Goal: Entertainment & Leisure: Consume media (video, audio)

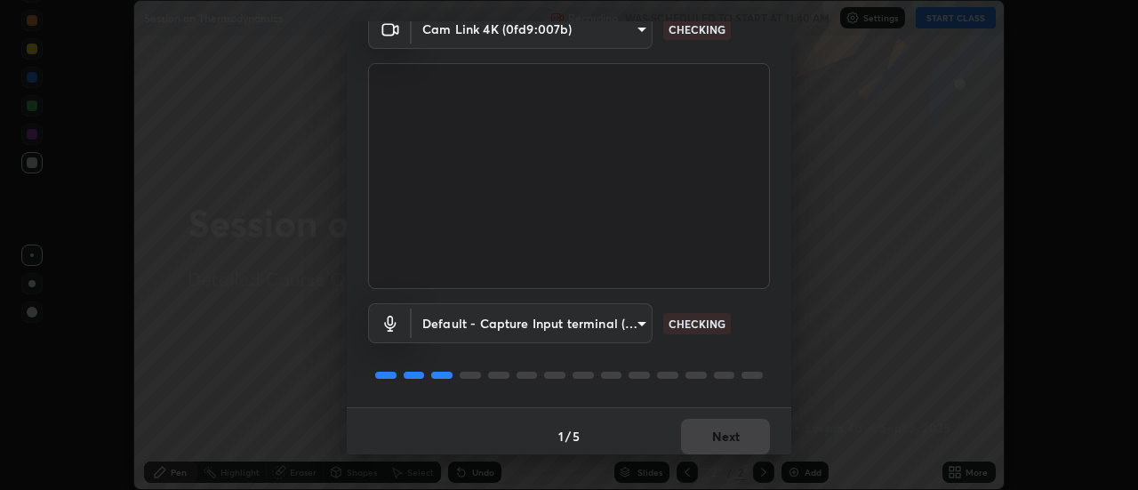
scroll to position [88, 0]
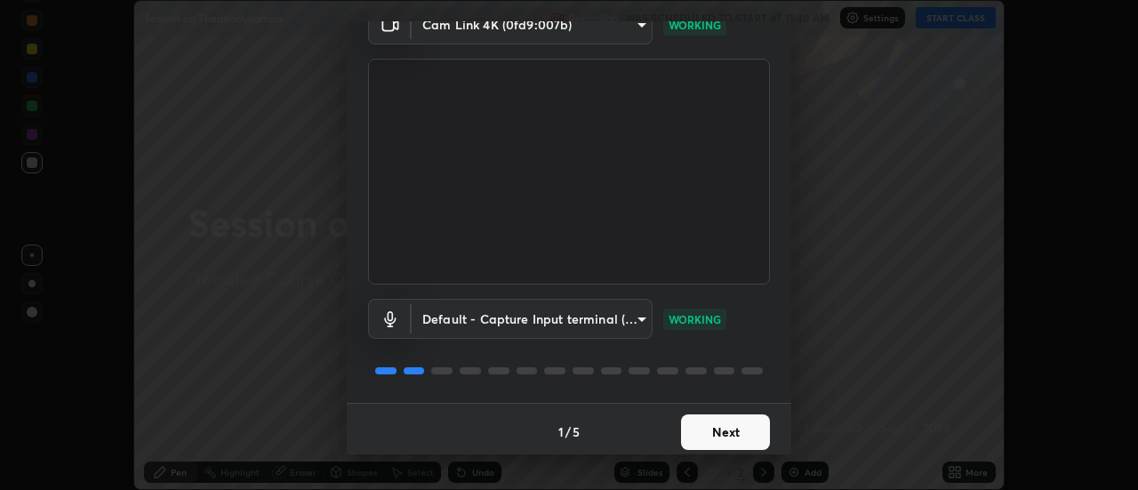
click at [736, 445] on button "Next" at bounding box center [725, 432] width 89 height 36
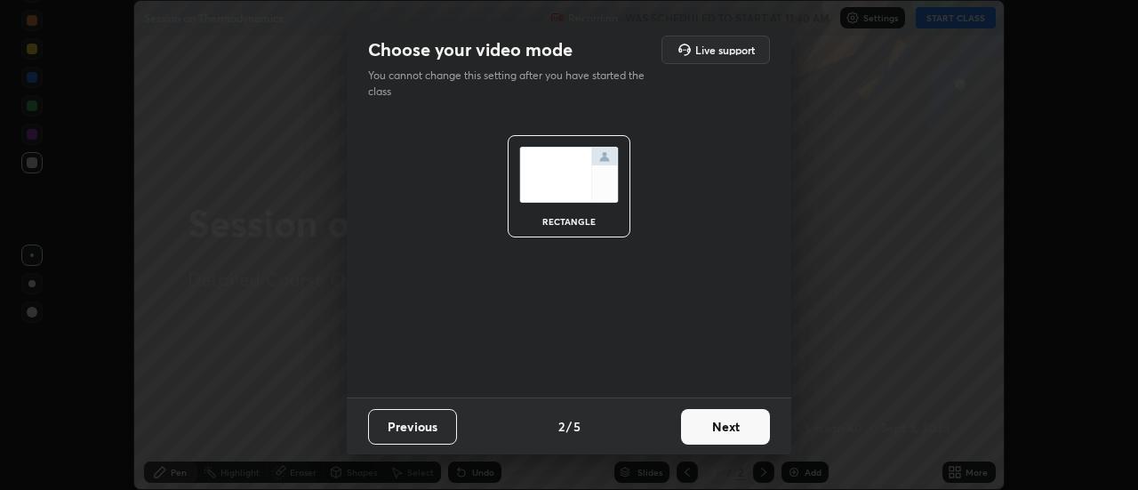
scroll to position [0, 0]
click at [733, 438] on button "Next" at bounding box center [725, 427] width 89 height 36
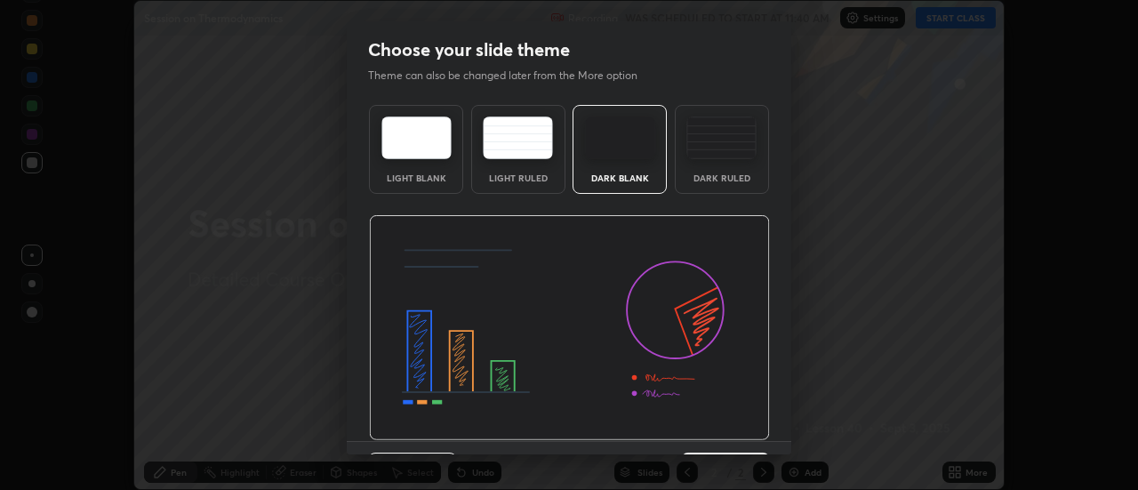
click at [736, 437] on img at bounding box center [569, 328] width 401 height 226
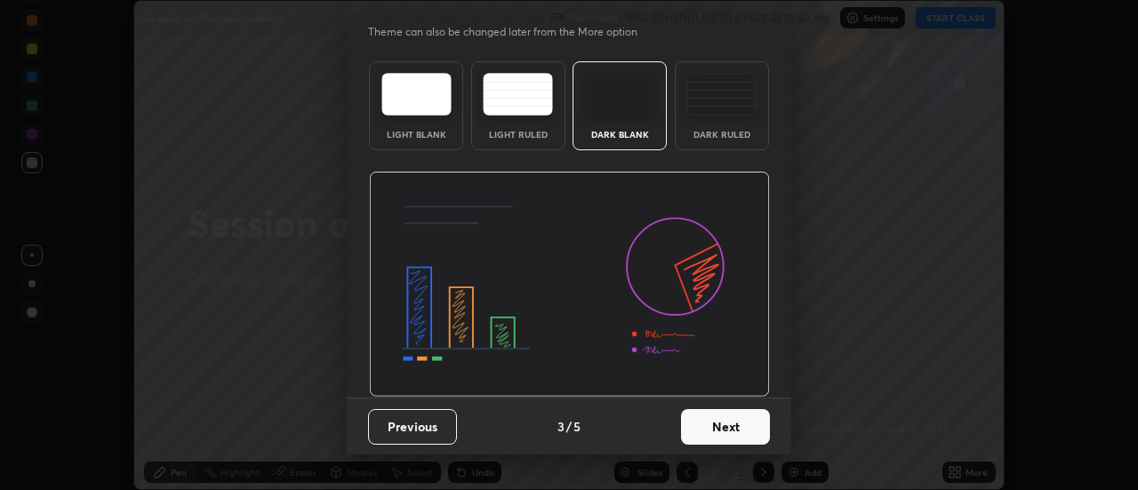
click at [733, 430] on button "Next" at bounding box center [725, 427] width 89 height 36
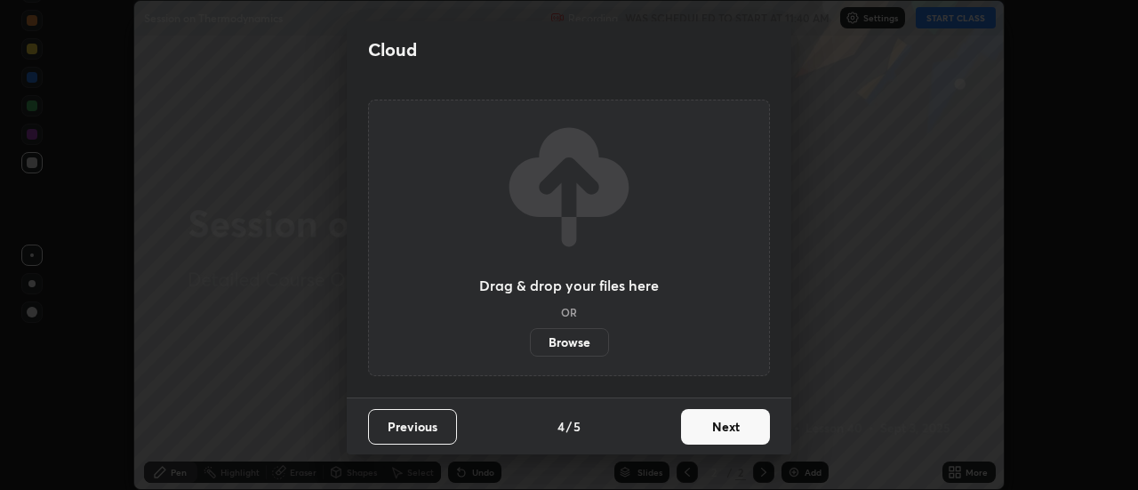
scroll to position [0, 0]
click at [729, 428] on button "Next" at bounding box center [725, 427] width 89 height 36
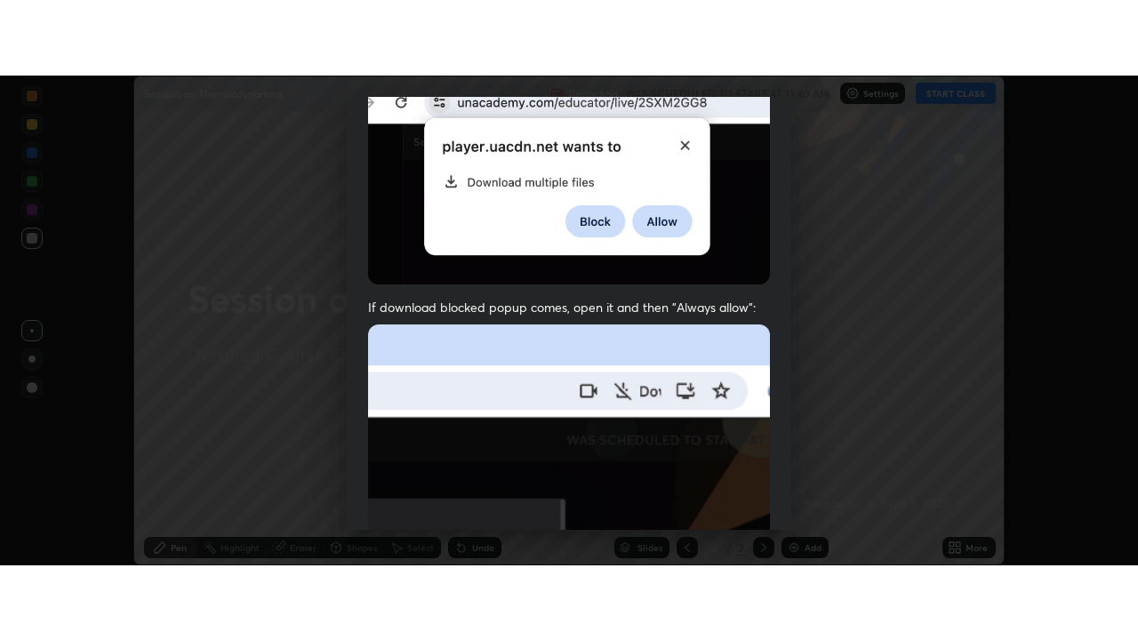
scroll to position [456, 0]
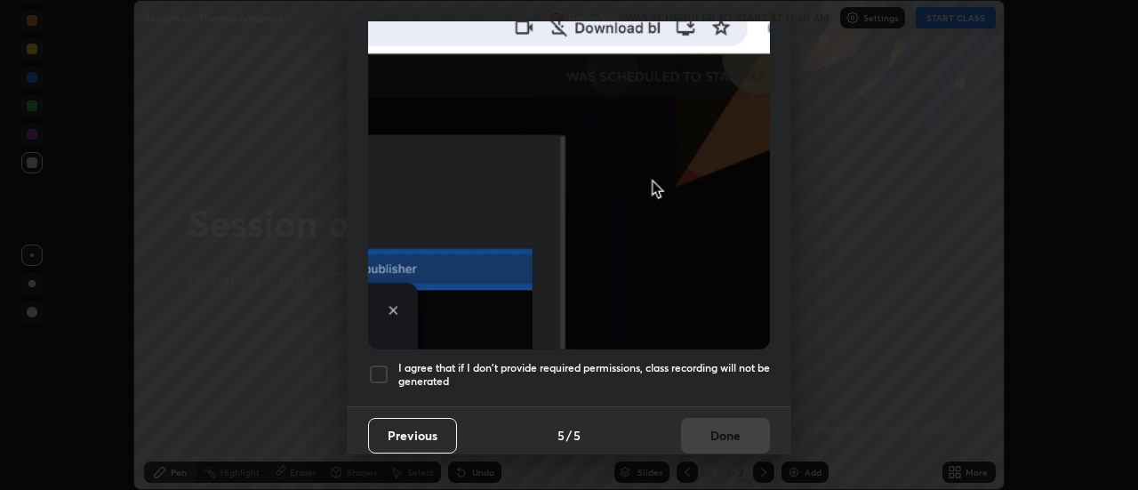
click at [703, 361] on h5 "I agree that if I don't provide required permissions, class recording will not …" at bounding box center [584, 375] width 372 height 28
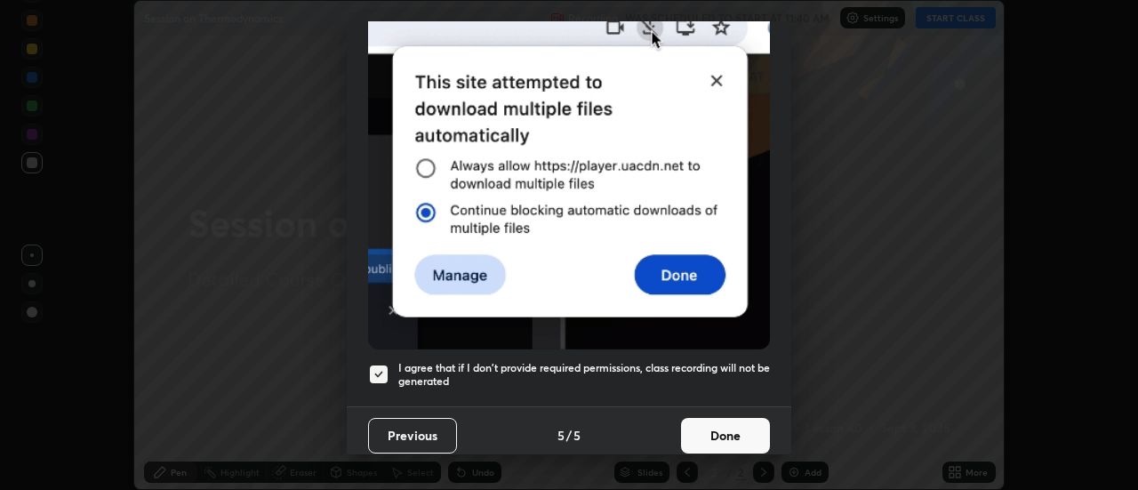
click at [720, 418] on button "Done" at bounding box center [725, 436] width 89 height 36
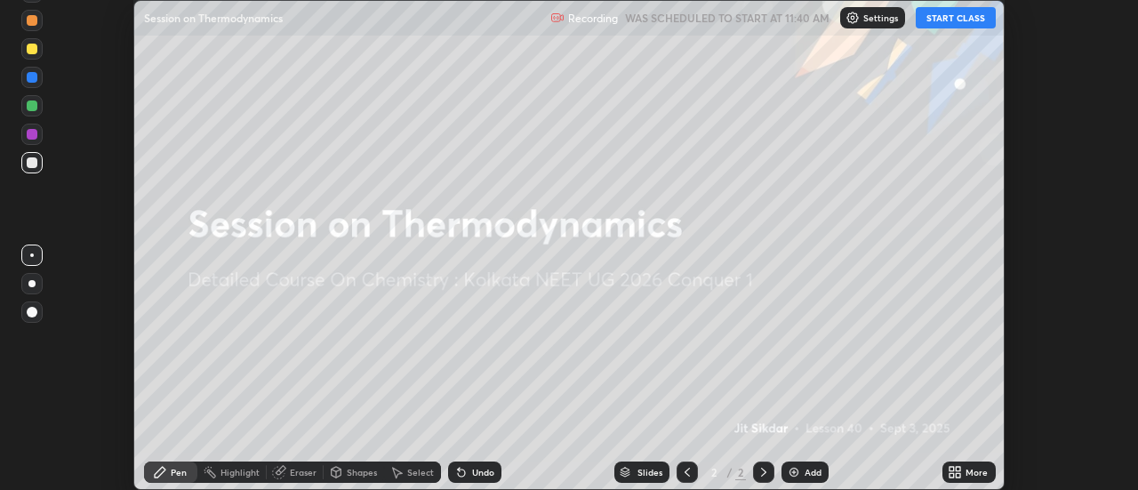
click at [946, 25] on button "START CLASS" at bounding box center [956, 17] width 80 height 21
click at [969, 472] on div "More" at bounding box center [977, 472] width 22 height 9
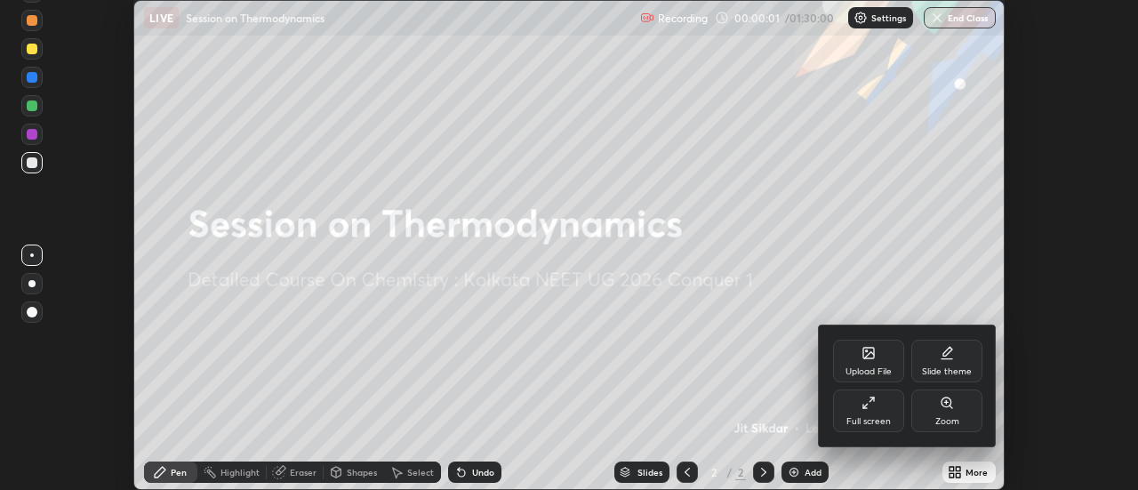
click at [880, 409] on div "Full screen" at bounding box center [868, 411] width 71 height 43
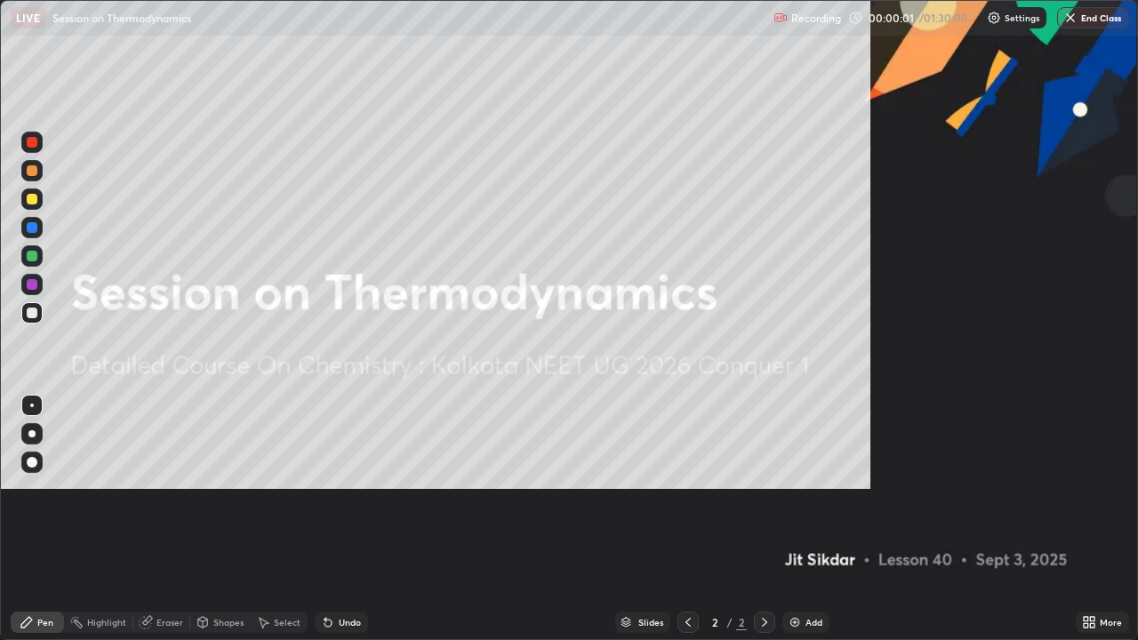
scroll to position [640, 1138]
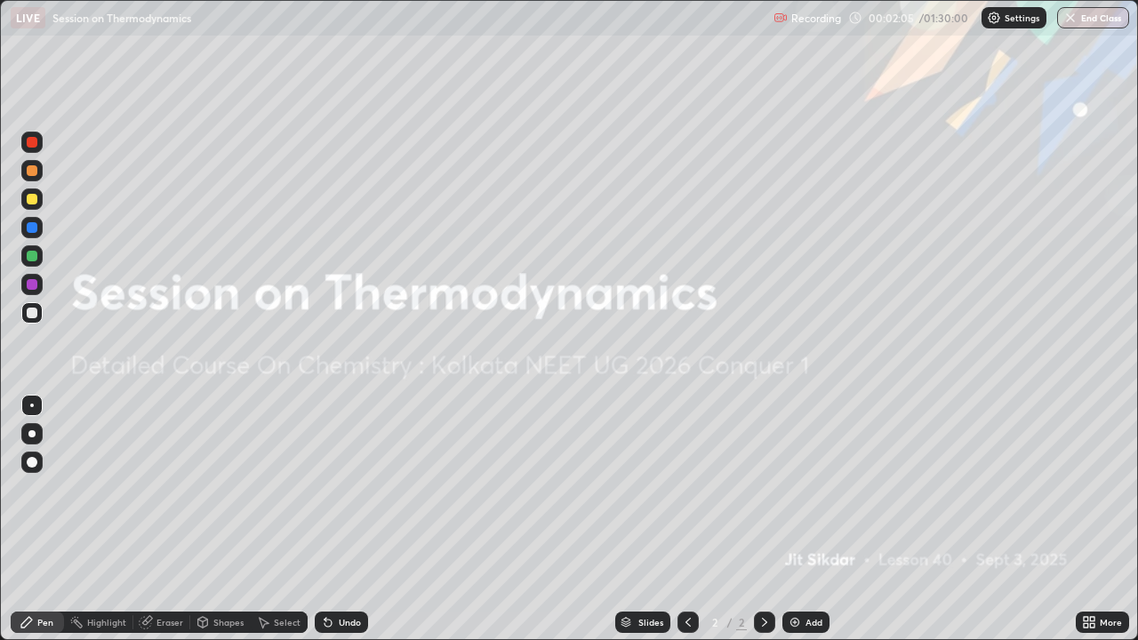
click at [805, 489] on div "Add" at bounding box center [806, 622] width 47 height 21
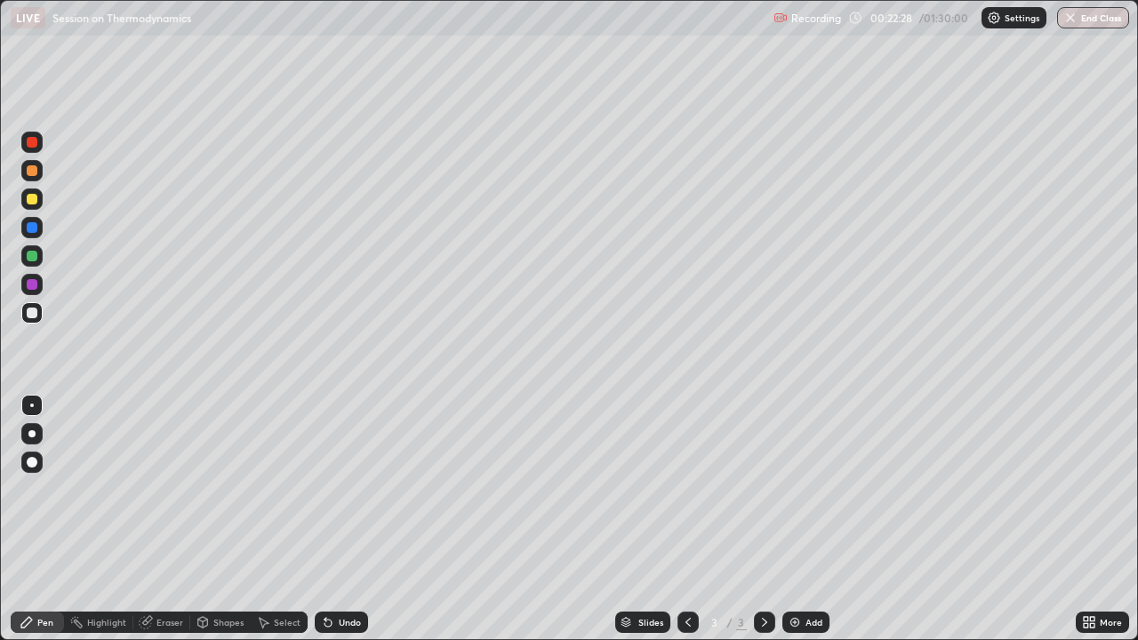
click at [806, 489] on div "Add" at bounding box center [814, 622] width 17 height 9
click at [165, 489] on div "Eraser" at bounding box center [170, 622] width 27 height 9
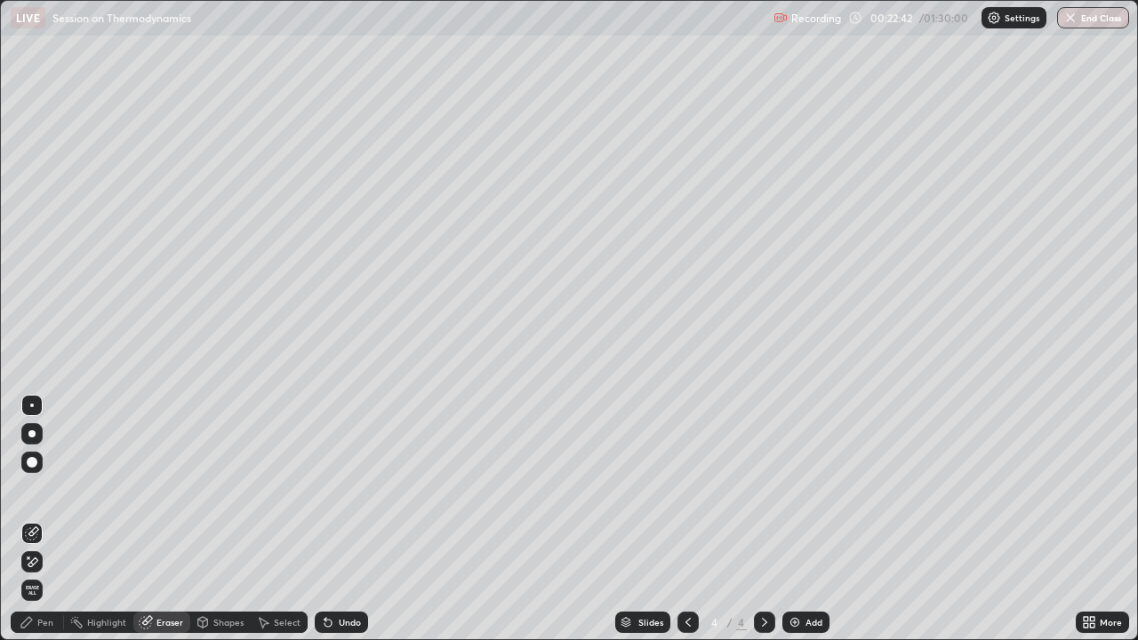
click at [49, 489] on div "Pen" at bounding box center [45, 622] width 16 height 9
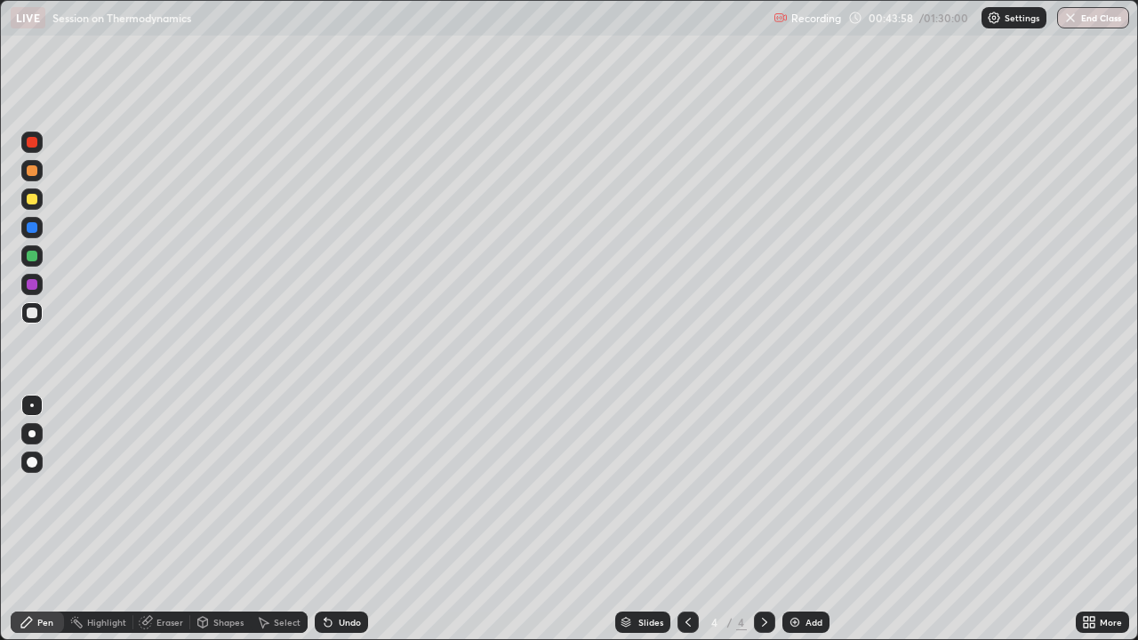
click at [809, 489] on div "Add" at bounding box center [814, 622] width 17 height 9
click at [32, 197] on div at bounding box center [32, 199] width 11 height 11
click at [34, 312] on div at bounding box center [32, 313] width 11 height 11
click at [33, 198] on div at bounding box center [32, 199] width 11 height 11
click at [39, 320] on div at bounding box center [31, 312] width 21 height 21
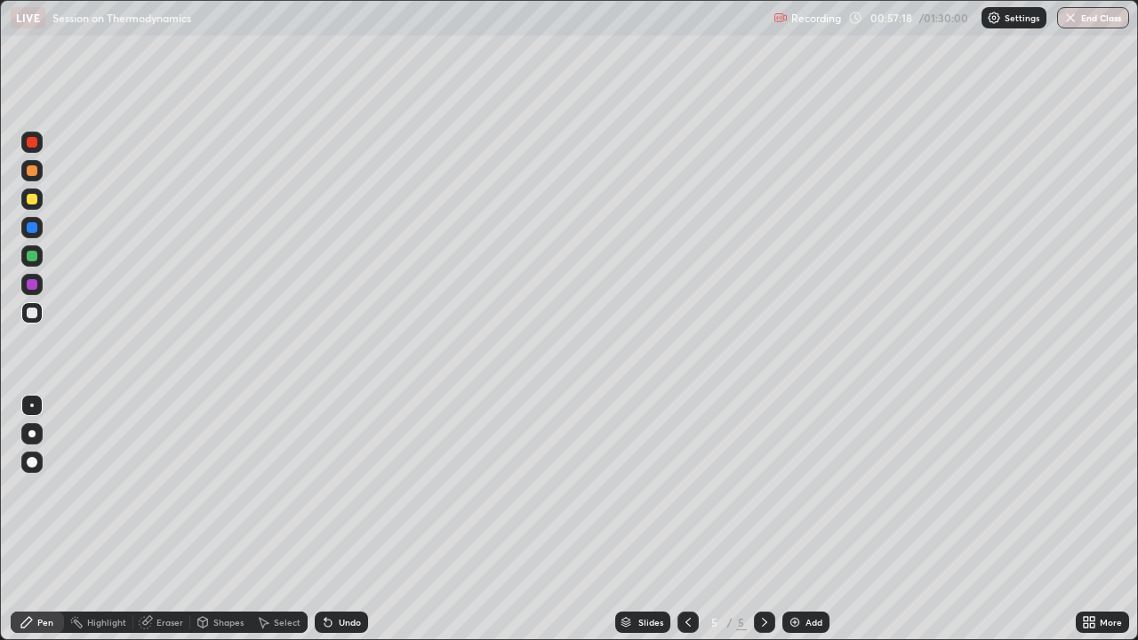
click at [342, 489] on div "Undo" at bounding box center [341, 622] width 53 height 21
click at [816, 489] on div "Add" at bounding box center [814, 622] width 17 height 9
click at [29, 192] on div at bounding box center [31, 199] width 21 height 21
click at [35, 318] on div at bounding box center [31, 312] width 21 height 21
click at [811, 489] on div "Add" at bounding box center [806, 622] width 47 height 21
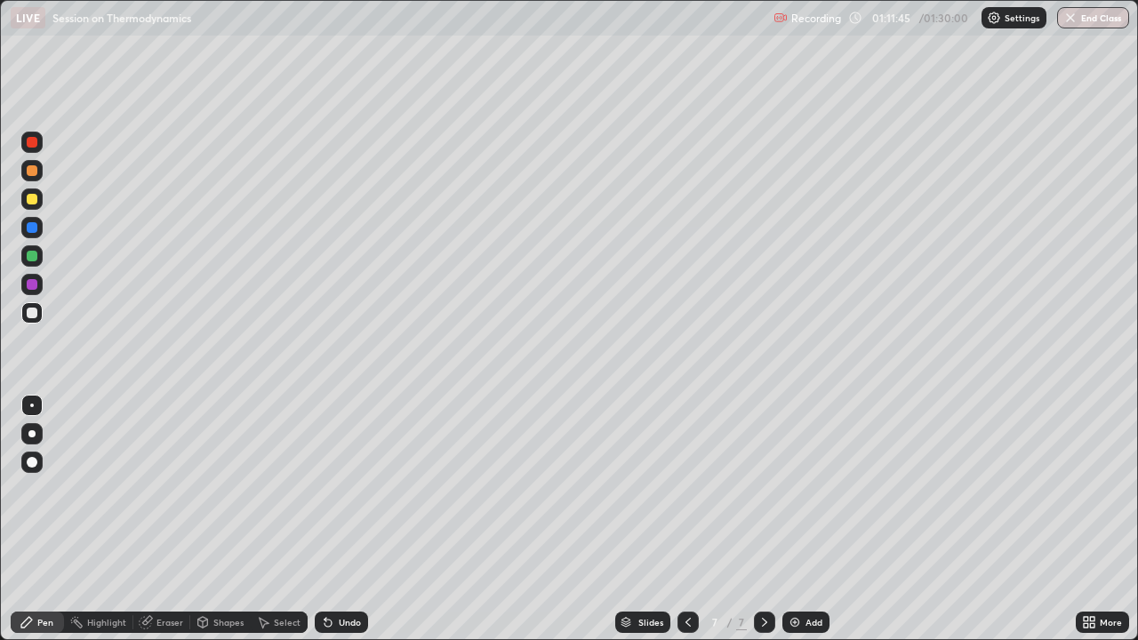
click at [36, 202] on div at bounding box center [32, 199] width 11 height 11
click at [26, 309] on div at bounding box center [31, 312] width 21 height 21
click at [688, 489] on icon at bounding box center [688, 622] width 14 height 14
click at [767, 489] on icon at bounding box center [765, 622] width 14 height 14
click at [813, 489] on div "Add" at bounding box center [814, 622] width 17 height 9
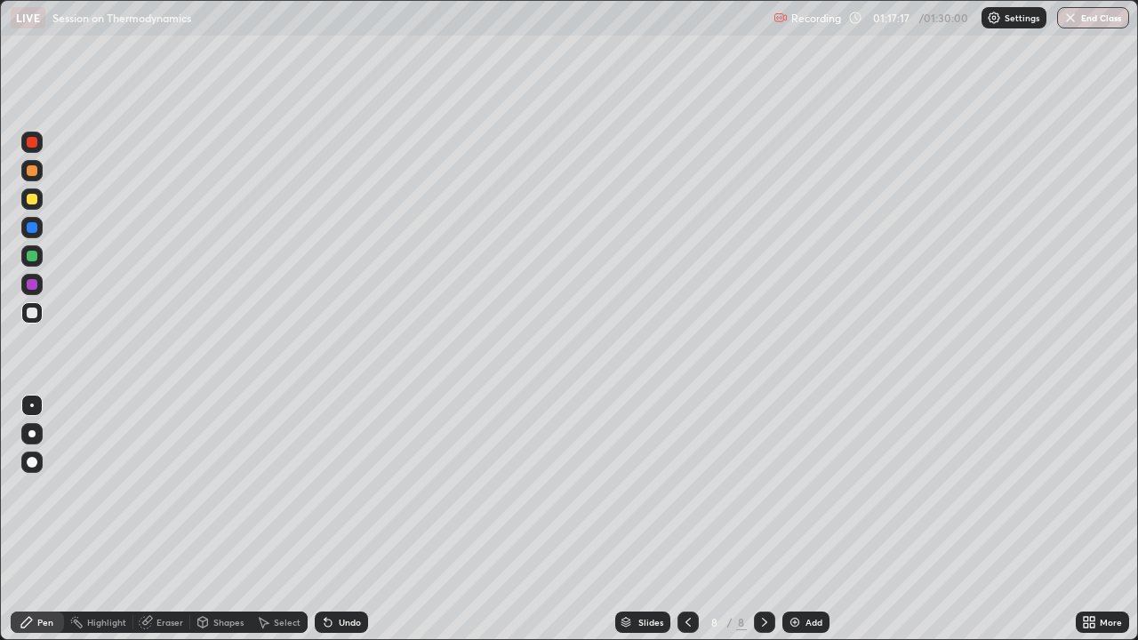
click at [35, 198] on div at bounding box center [32, 199] width 11 height 11
click at [34, 318] on div at bounding box center [32, 313] width 11 height 11
click at [40, 206] on div at bounding box center [31, 199] width 21 height 21
click at [347, 489] on div "Undo" at bounding box center [350, 622] width 22 height 9
click at [34, 311] on div at bounding box center [32, 313] width 11 height 11
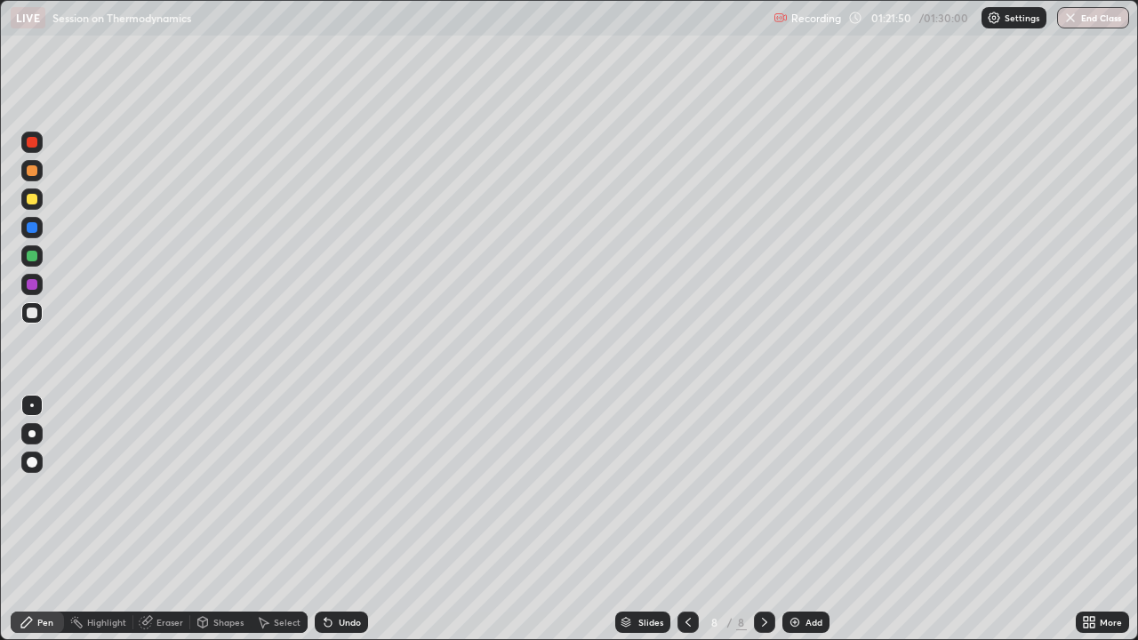
click at [350, 489] on div "Undo" at bounding box center [341, 622] width 53 height 21
click at [1077, 18] on img "button" at bounding box center [1072, 18] width 14 height 14
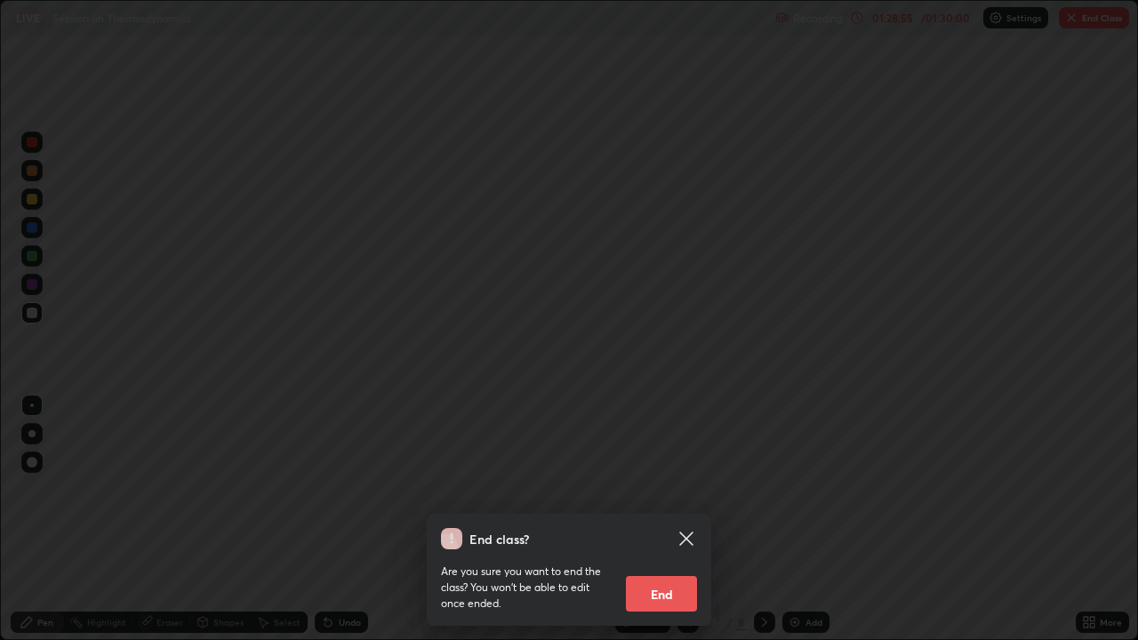
click at [663, 489] on button "End" at bounding box center [661, 594] width 71 height 36
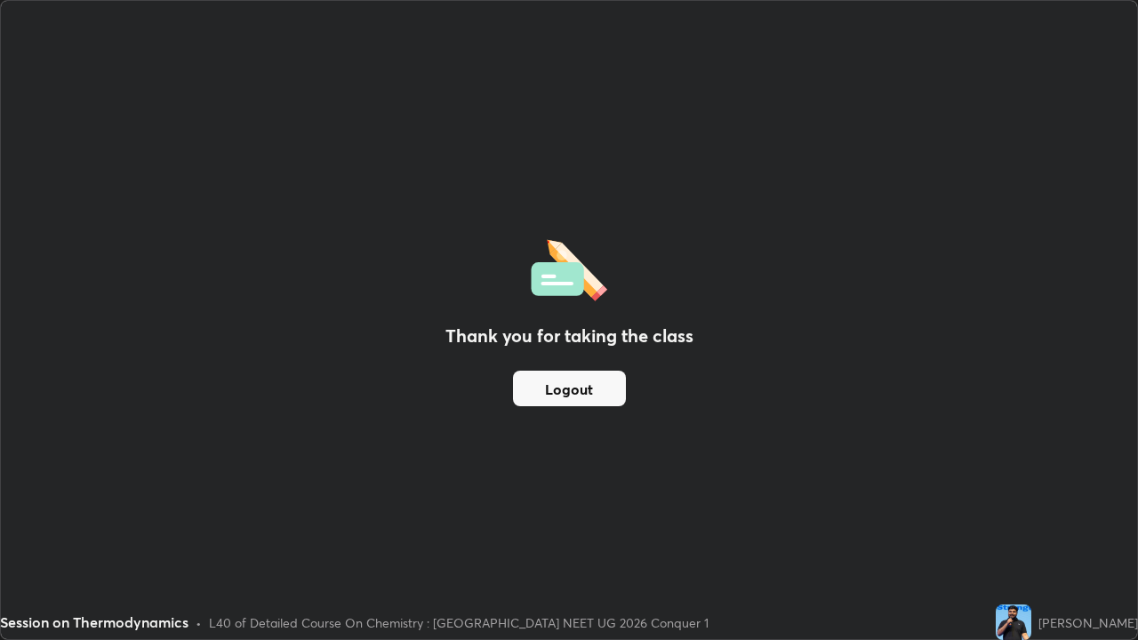
click at [576, 381] on button "Logout" at bounding box center [569, 389] width 113 height 36
